Goal: Task Accomplishment & Management: Use online tool/utility

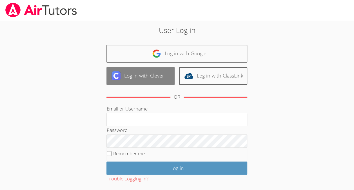
click at [164, 79] on link "Log in with Clever" at bounding box center [140, 76] width 68 height 18
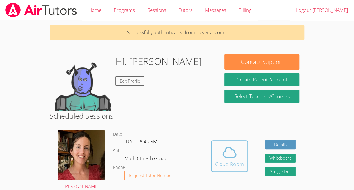
click at [233, 155] on icon at bounding box center [230, 152] width 16 height 16
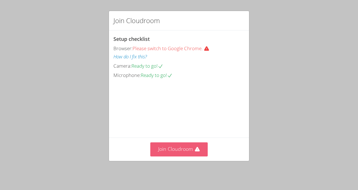
click at [189, 154] on button "Join Cloudroom" at bounding box center [179, 149] width 58 height 14
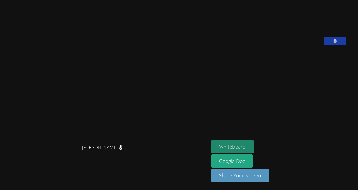
click at [245, 148] on button "Whiteboard" at bounding box center [232, 146] width 43 height 13
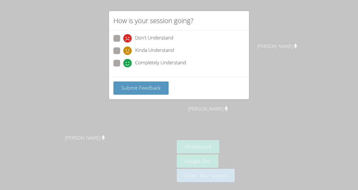
click at [155, 65] on span "Completely Understand" at bounding box center [160, 63] width 51 height 8
click at [128, 64] on input "Completely Understand" at bounding box center [125, 62] width 5 height 5
radio input "true"
click at [155, 91] on button "Submit Feedback" at bounding box center [140, 87] width 55 height 13
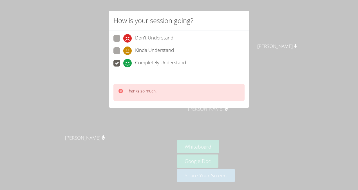
click at [121, 90] on icon at bounding box center [121, 91] width 6 height 6
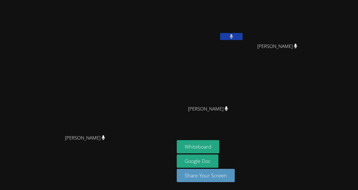
click at [118, 90] on video at bounding box center [87, 84] width 84 height 96
